Goal: Task Accomplishment & Management: Complete application form

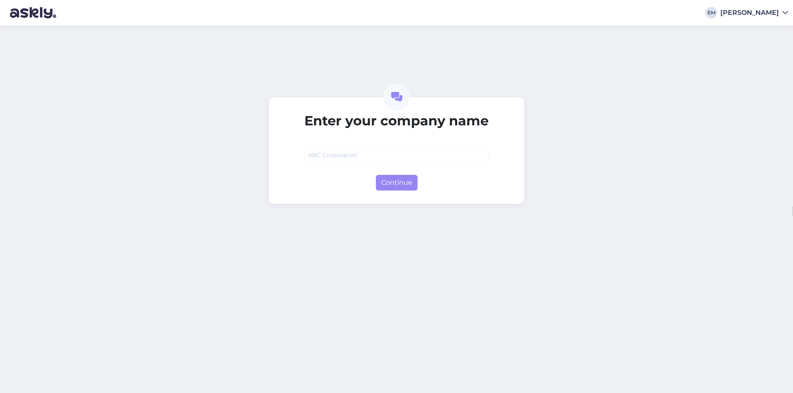
click at [335, 148] on div at bounding box center [396, 149] width 184 height 26
click at [337, 152] on input "text" at bounding box center [396, 155] width 184 height 13
type input "gagaga"
click at [396, 185] on button "Continue" at bounding box center [397, 183] width 42 height 16
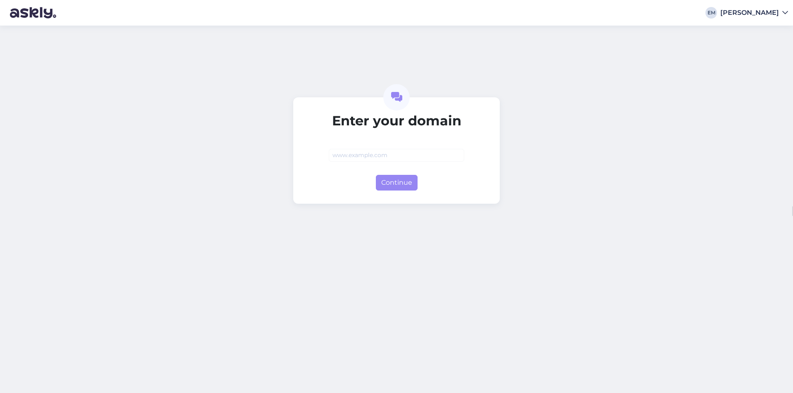
click at [396, 192] on div "Enter your domain Continue" at bounding box center [396, 150] width 206 height 107
click at [394, 187] on button "Continue" at bounding box center [397, 183] width 42 height 16
click at [403, 185] on button "Continue" at bounding box center [397, 183] width 42 height 16
type input "[DOMAIN_NAME]"
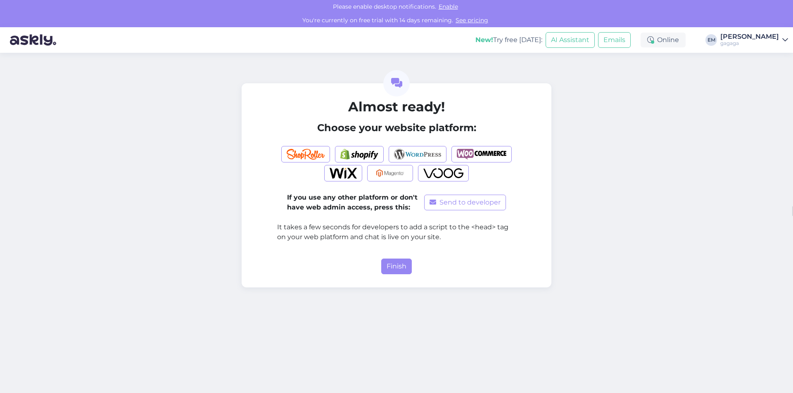
click at [404, 258] on form "Almost ready! Choose your website platform: If you use any other platform or do…" at bounding box center [396, 186] width 239 height 175
click at [404, 260] on button "Finish" at bounding box center [396, 267] width 31 height 16
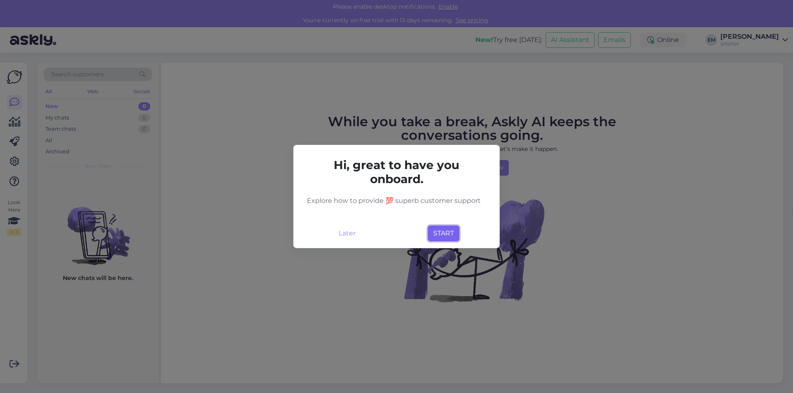
click at [431, 241] on button "START" at bounding box center [443, 234] width 31 height 16
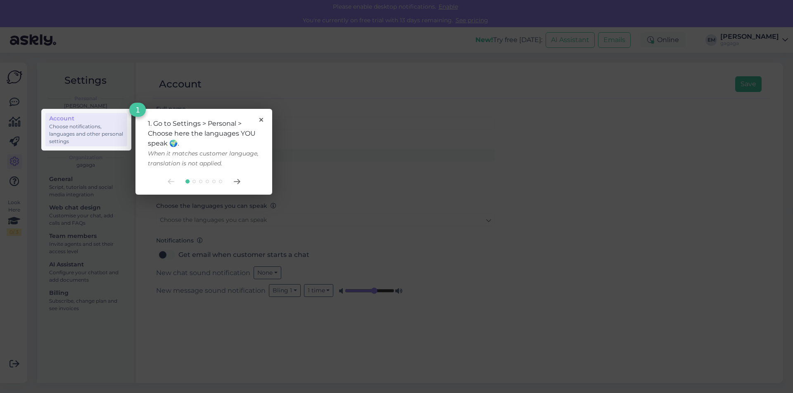
click at [264, 113] on div "1. Go to Settings > Personal > Choose here the languages YOU speak 🌍. When it m…" at bounding box center [203, 152] width 137 height 86
click at [264, 115] on div "1. Go to Settings > Personal > Choose here the languages YOU speak 🌍. When it m…" at bounding box center [203, 152] width 137 height 86
click at [261, 118] on div "1. Go to Settings > Personal > Choose here the languages YOU speak 🌍. When it m…" at bounding box center [203, 152] width 137 height 86
click at [256, 127] on div "1. Go to Settings > Personal > Choose here the languages YOU speak 🌍. When it m…" at bounding box center [204, 144] width 112 height 50
click at [259, 120] on icon at bounding box center [261, 120] width 4 height 4
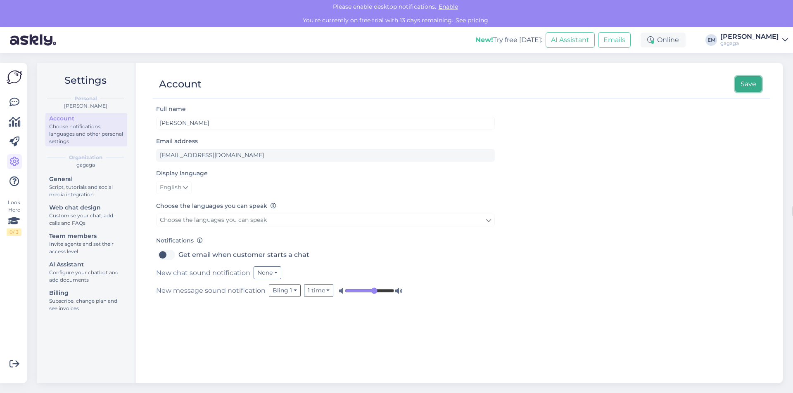
click at [757, 78] on button "Save" at bounding box center [748, 84] width 26 height 16
click at [751, 81] on button "Save" at bounding box center [748, 84] width 26 height 16
click at [746, 84] on button "Save" at bounding box center [748, 84] width 26 height 16
click at [17, 79] on img at bounding box center [15, 77] width 16 height 16
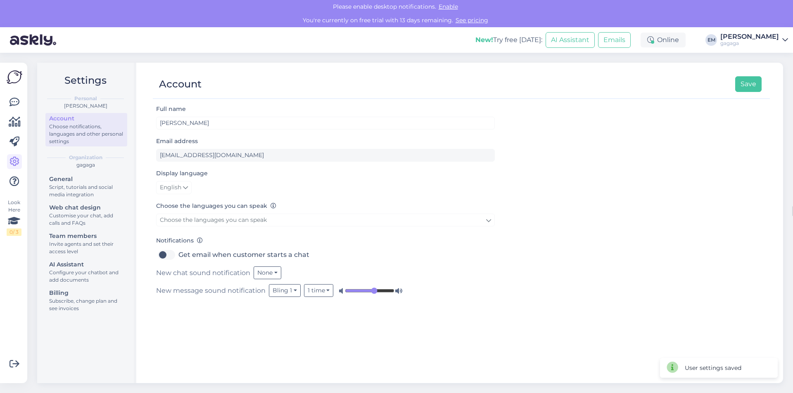
click at [17, 79] on img at bounding box center [15, 77] width 16 height 16
click at [4, 111] on div "Look Here 0 / 3 Get more Your checklist to get more value from Askly. Close Con…" at bounding box center [13, 223] width 27 height 321
click at [13, 109] on link at bounding box center [14, 102] width 15 height 15
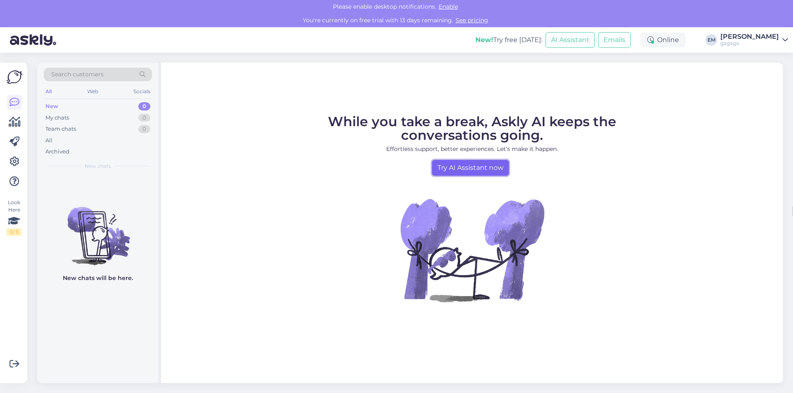
click at [488, 161] on link "Try AI Assistant now" at bounding box center [470, 168] width 77 height 16
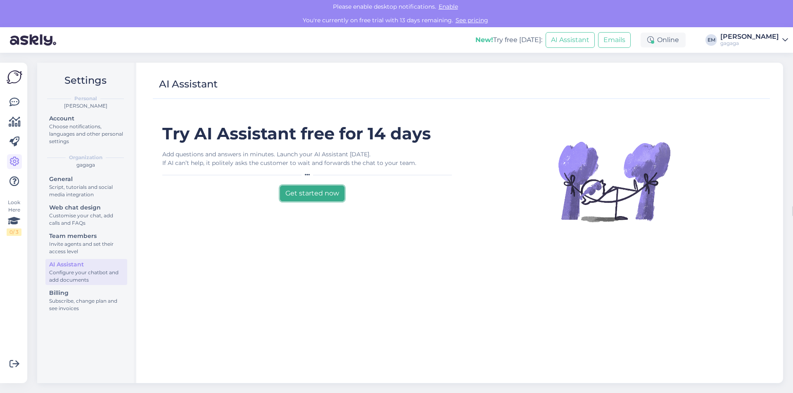
click at [297, 192] on button "Get started now" at bounding box center [312, 194] width 64 height 16
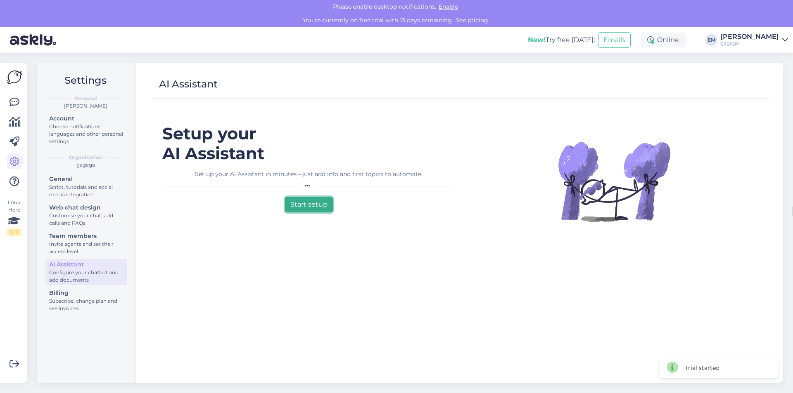
click at [305, 208] on button "Start setup" at bounding box center [309, 205] width 48 height 16
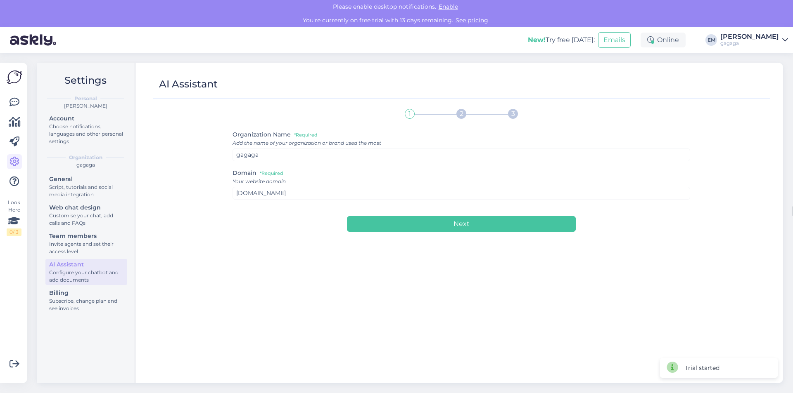
click at [357, 214] on div "Next" at bounding box center [461, 219] width 458 height 26
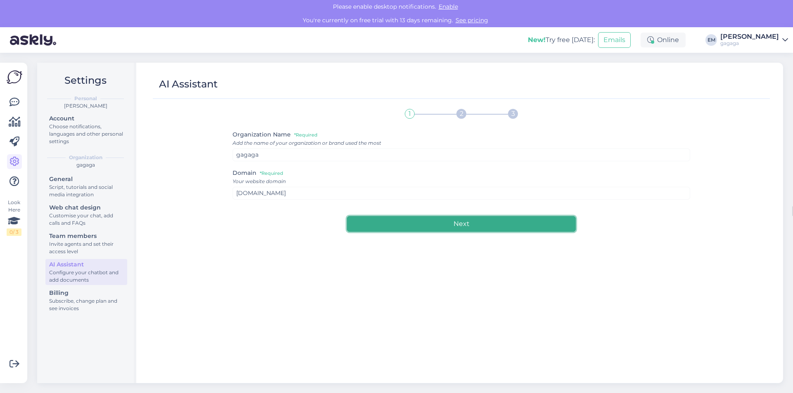
click at [379, 220] on button "Next" at bounding box center [461, 224] width 229 height 16
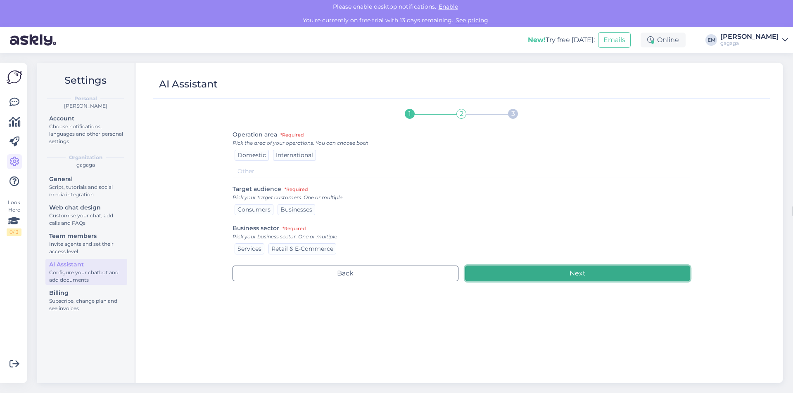
click at [491, 272] on button "Next" at bounding box center [577, 274] width 225 height 16
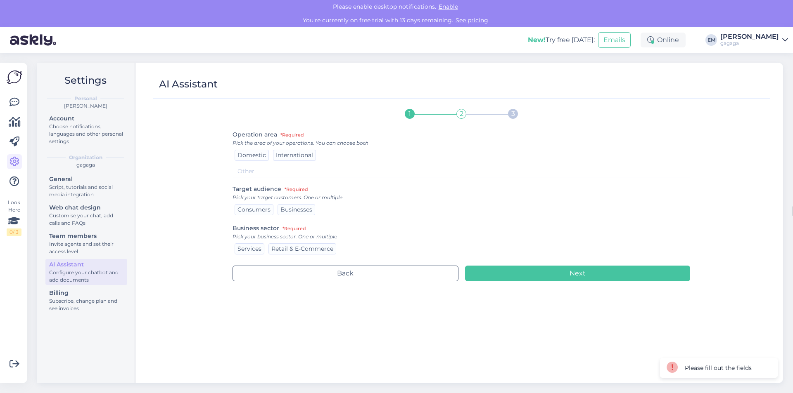
click at [606, 265] on div "Back Next" at bounding box center [461, 269] width 458 height 26
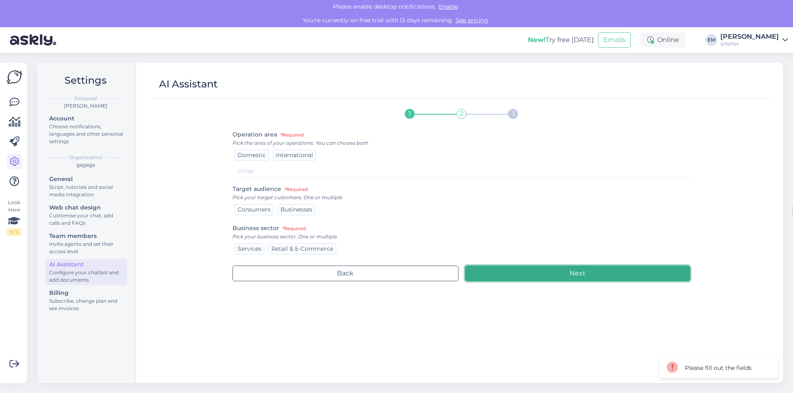
click at [605, 270] on button "Next" at bounding box center [577, 274] width 225 height 16
drag, startPoint x: 605, startPoint y: 270, endPoint x: 598, endPoint y: 242, distance: 29.3
click at [598, 243] on div "1 2 3 Operation area *Required Pick the area of your operations. You can choose…" at bounding box center [461, 240] width 458 height 272
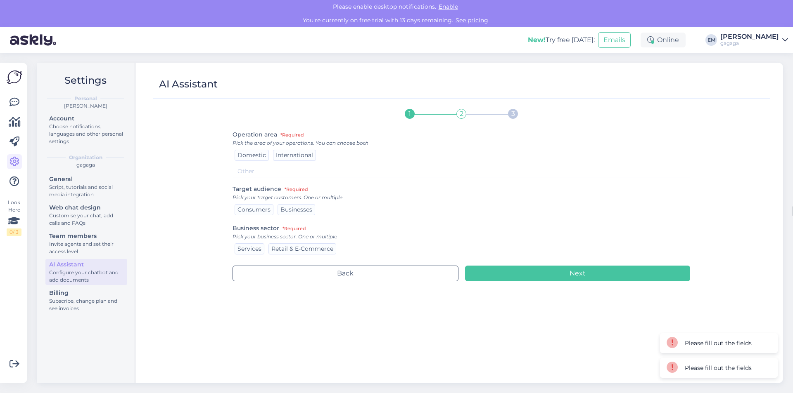
click at [596, 236] on div "Pick your business sector. One or multiple" at bounding box center [461, 236] width 458 height 7
click at [604, 264] on div "Back Next" at bounding box center [461, 269] width 458 height 26
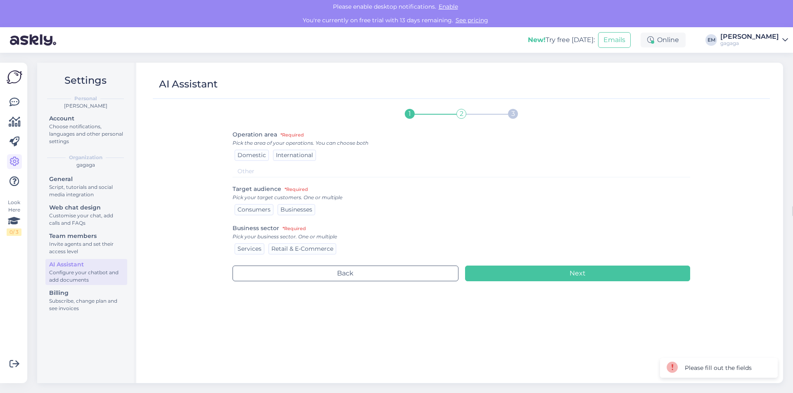
click at [604, 264] on div "Back Next" at bounding box center [461, 269] width 458 height 26
click at [608, 287] on div "1 2 3 Operation area *Required Pick the area of your operations. You can choose…" at bounding box center [461, 240] width 458 height 272
drag, startPoint x: 608, startPoint y: 287, endPoint x: 604, endPoint y: 251, distance: 35.8
click at [606, 271] on div "1 2 3 Operation area *Required Pick the area of your operations. You can choose…" at bounding box center [461, 240] width 458 height 272
click at [604, 251] on div "Services Retail & E-Commerce" at bounding box center [461, 249] width 458 height 14
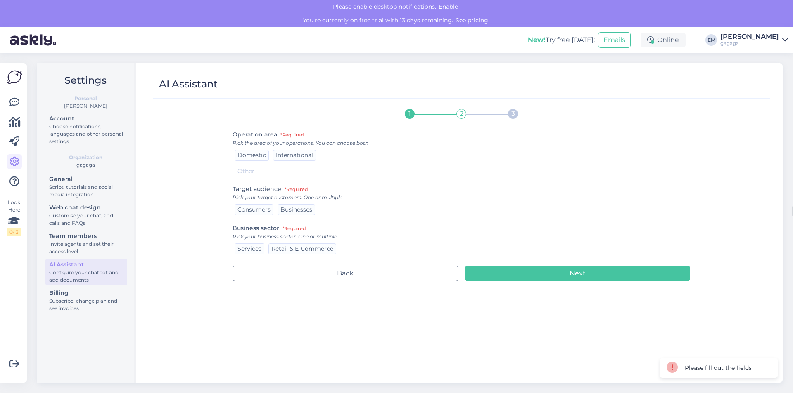
drag, startPoint x: 606, startPoint y: 260, endPoint x: 626, endPoint y: 303, distance: 47.3
click at [617, 283] on div "1 2 3 Operation area *Required Pick the area of your operations. You can choose…" at bounding box center [461, 240] width 458 height 272
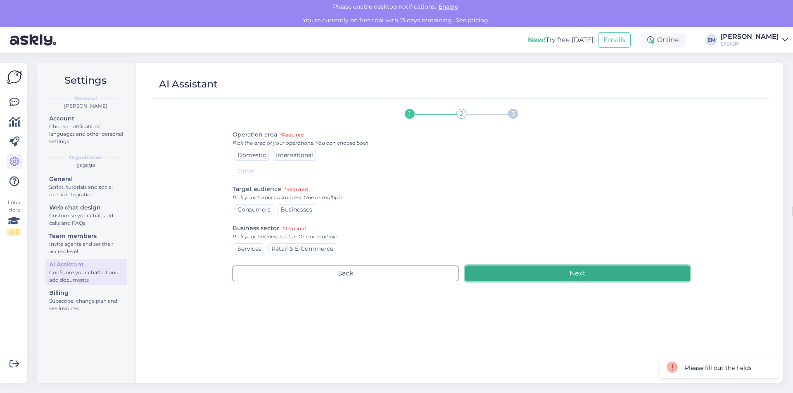
click at [619, 278] on button "Next" at bounding box center [577, 274] width 225 height 16
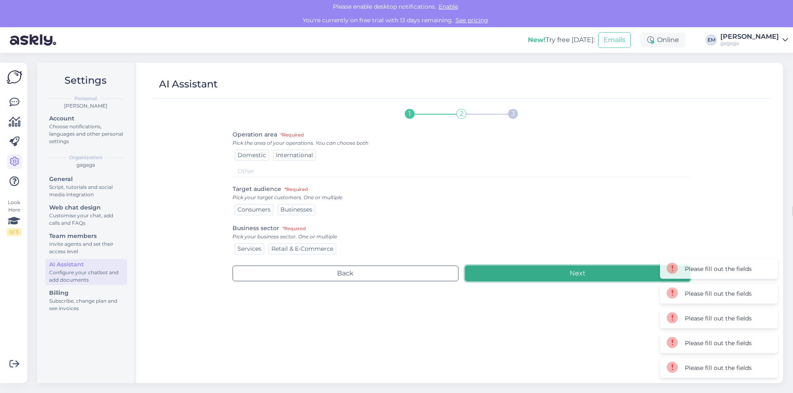
click at [619, 278] on button "Next" at bounding box center [577, 274] width 225 height 16
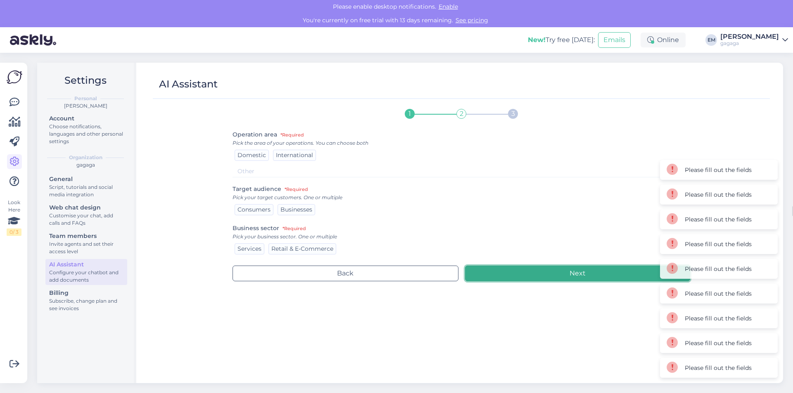
click at [619, 278] on button "Next" at bounding box center [577, 274] width 225 height 16
click at [618, 278] on button "Next" at bounding box center [577, 274] width 225 height 16
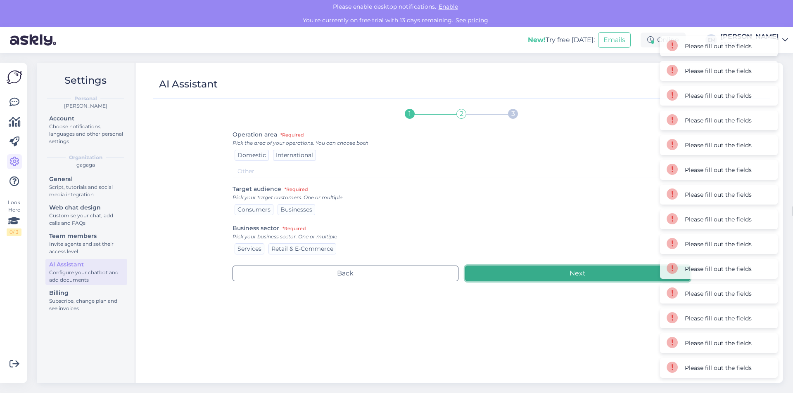
click at [618, 278] on button "Next" at bounding box center [577, 274] width 225 height 16
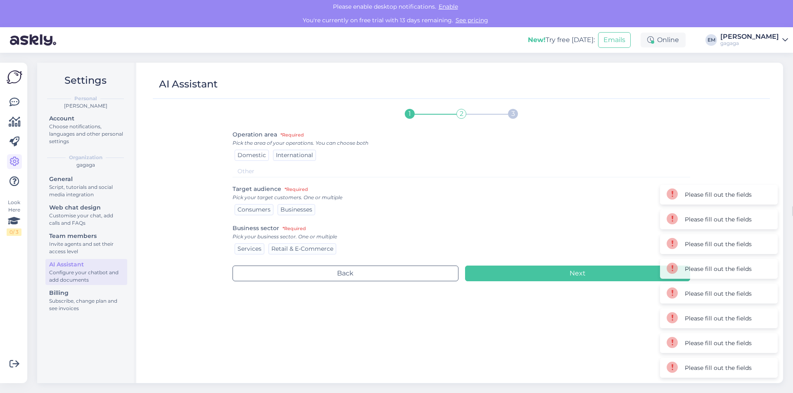
click at [242, 153] on span "Domestic" at bounding box center [251, 155] width 28 height 7
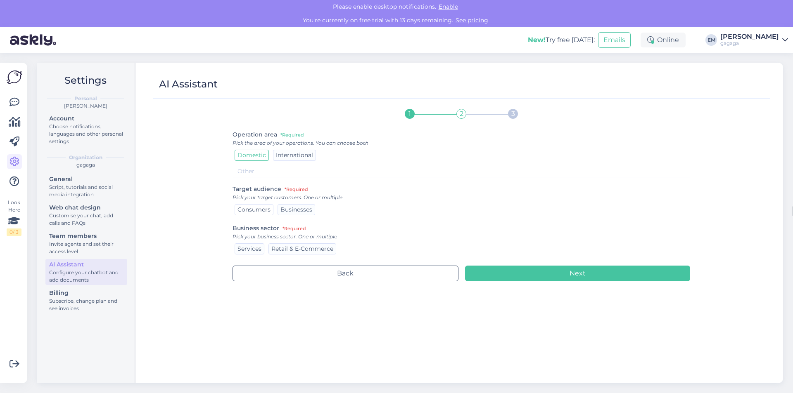
click at [267, 210] on span "Consumers" at bounding box center [253, 209] width 33 height 7
click at [290, 252] on span "Retail & E-Commerce" at bounding box center [302, 248] width 62 height 7
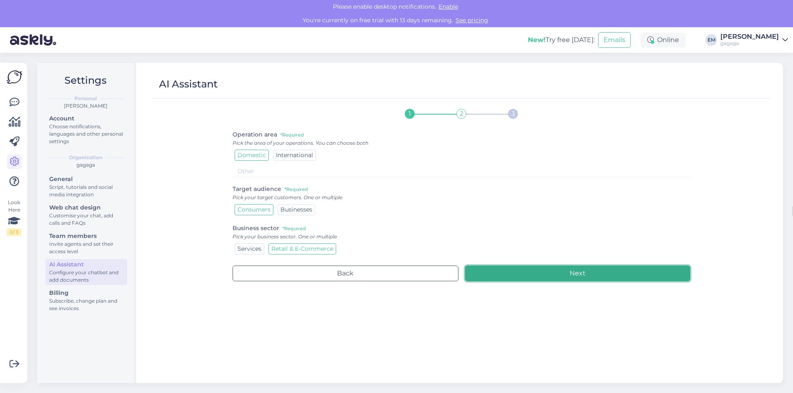
click at [540, 276] on button "Next" at bounding box center [577, 274] width 225 height 16
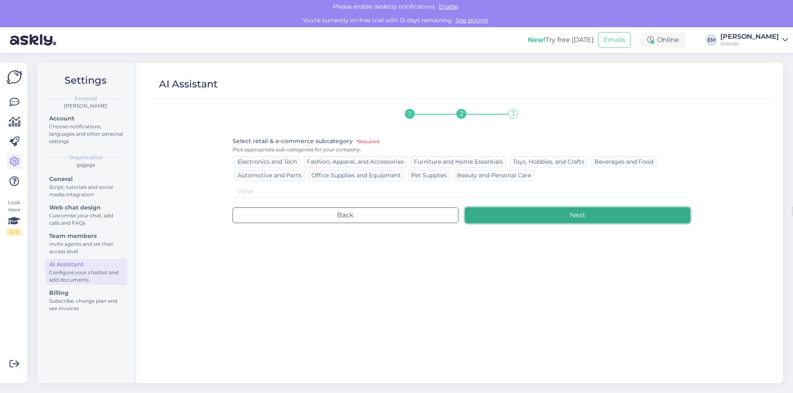
click at [538, 211] on button "Next" at bounding box center [577, 216] width 225 height 16
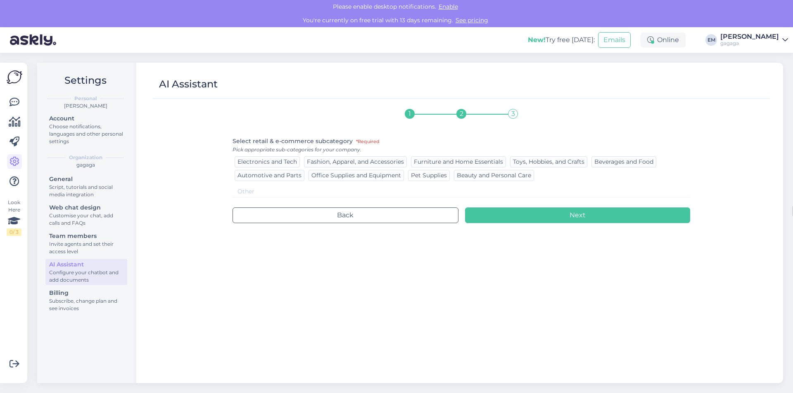
click at [427, 180] on div "Pet Supplies" at bounding box center [429, 175] width 42 height 11
click at [560, 160] on span "Toys, Hobbies, and Crafts" at bounding box center [548, 161] width 71 height 7
click at [607, 164] on span "Beverages and Food" at bounding box center [623, 161] width 59 height 7
click at [367, 166] on div "Fashion, Apparel, and Accessories" at bounding box center [355, 161] width 103 height 11
click at [262, 163] on span "Electronics and Tech" at bounding box center [266, 161] width 59 height 7
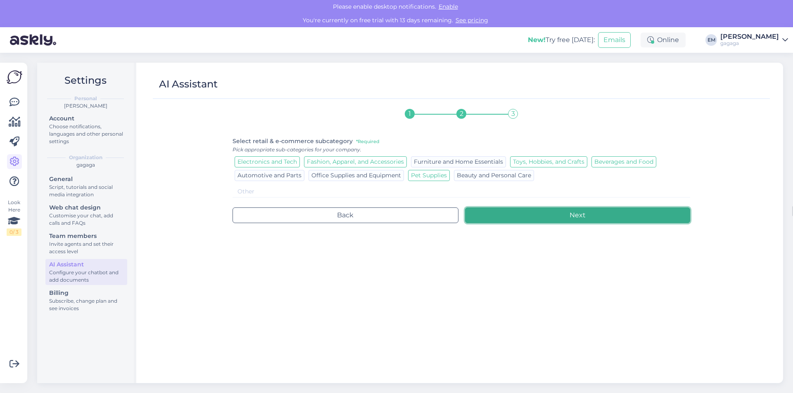
click at [587, 223] on button "Next" at bounding box center [577, 216] width 225 height 16
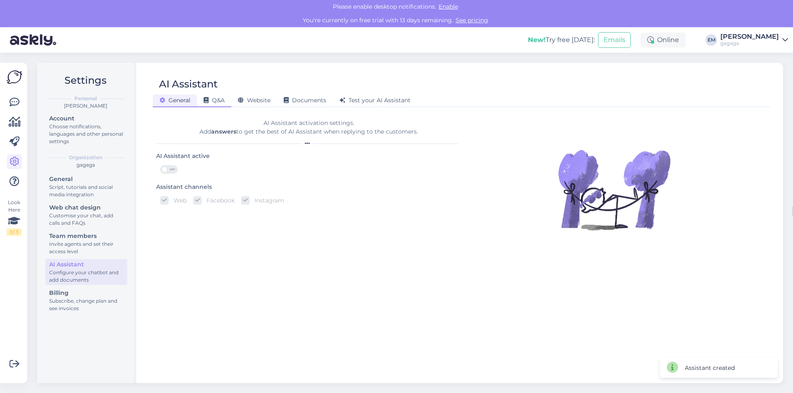
click at [213, 102] on span "Q&A" at bounding box center [214, 100] width 21 height 7
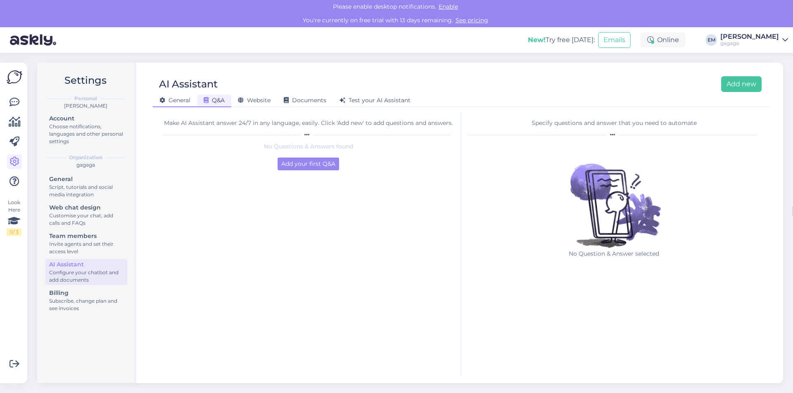
click at [188, 102] on span "General" at bounding box center [174, 100] width 31 height 7
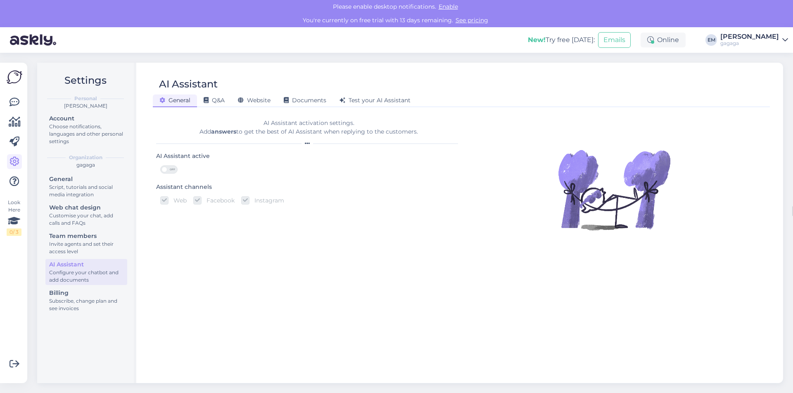
click at [587, 209] on img at bounding box center [614, 190] width 116 height 116
